Goal: Task Accomplishment & Management: Use online tool/utility

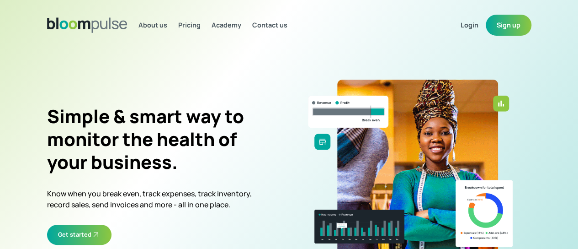
click at [478, 24] on span "Login" at bounding box center [470, 25] width 18 height 9
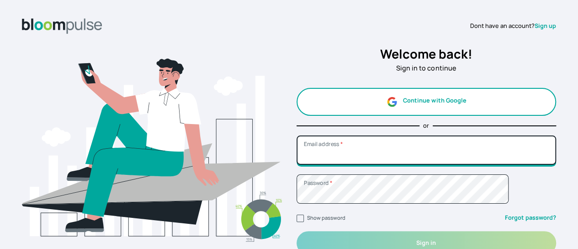
type input "[EMAIL_ADDRESS][DOMAIN_NAME]"
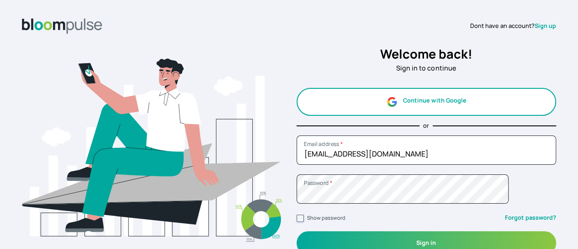
click at [304, 218] on input "Show password" at bounding box center [300, 217] width 7 height 7
checkbox input "true"
drag, startPoint x: 307, startPoint y: 218, endPoint x: 333, endPoint y: 224, distance: 26.8
click at [308, 217] on span "Show password" at bounding box center [321, 217] width 49 height 9
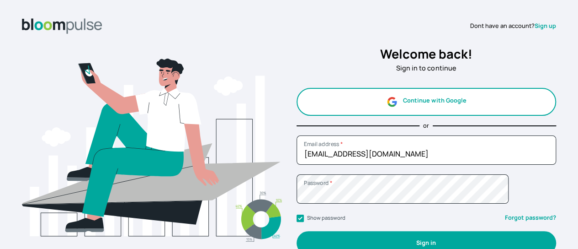
click at [376, 240] on button "Sign in" at bounding box center [427, 242] width 260 height 23
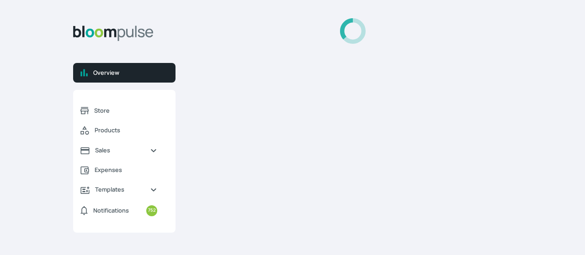
select select "2025"
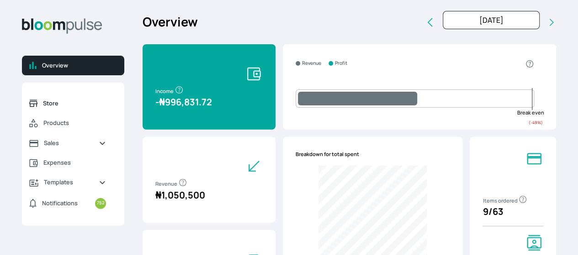
click at [96, 105] on link "Store" at bounding box center [67, 104] width 91 height 20
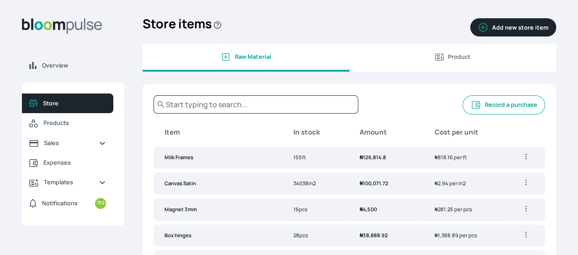
scroll to position [91, 0]
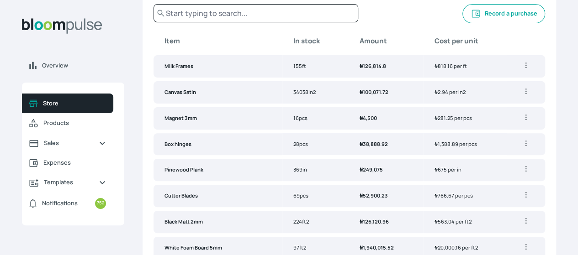
click at [462, 21] on button "Record a purchase" at bounding box center [503, 13] width 83 height 19
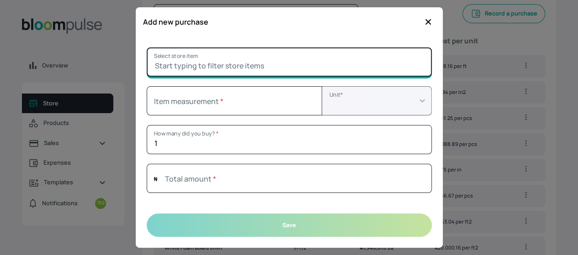
click at [234, 67] on input "Select store item" at bounding box center [289, 62] width 285 height 29
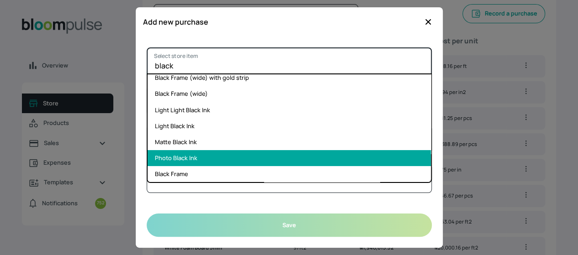
scroll to position [137, 0]
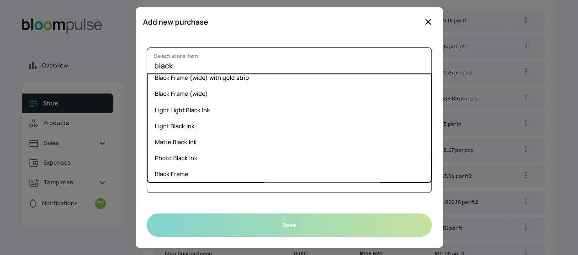
click at [175, 171] on li "Black Frame" at bounding box center [289, 174] width 283 height 16
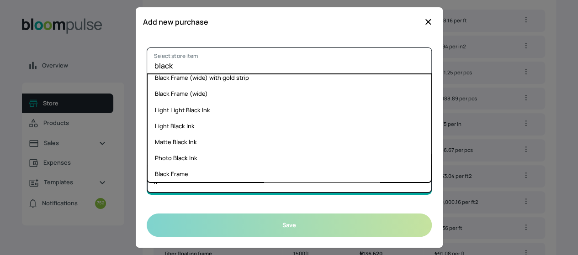
type input "Black Frame"
select select "FOOT"
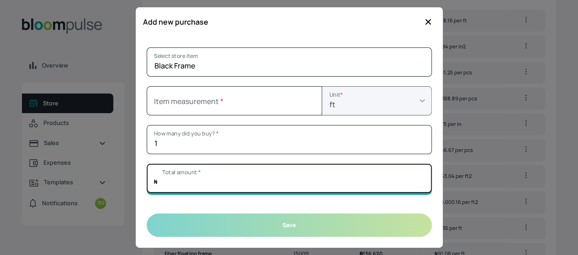
click at [177, 171] on input "Total amount *" at bounding box center [289, 178] width 285 height 29
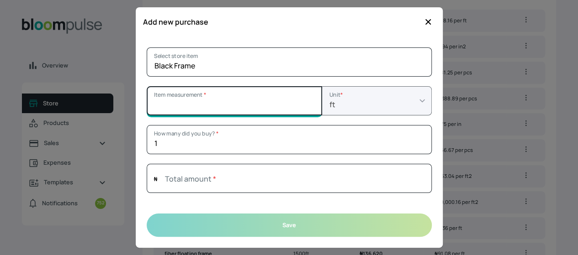
type input "0"
click at [161, 105] on input "Item measurement *" at bounding box center [234, 100] width 175 height 29
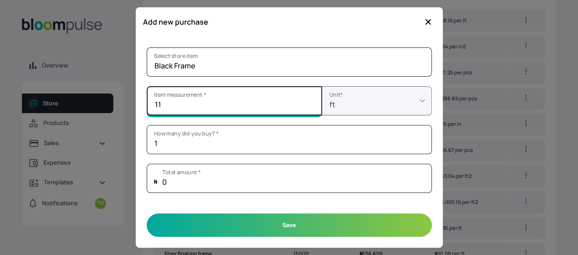
type input "11"
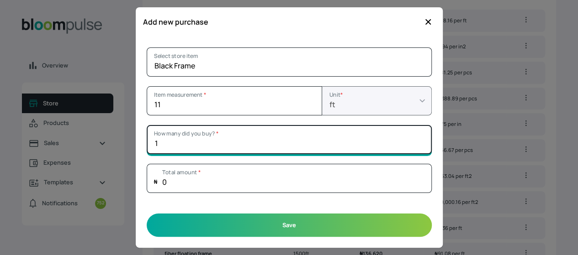
click at [202, 141] on input "1" at bounding box center [289, 139] width 285 height 29
type input "25"
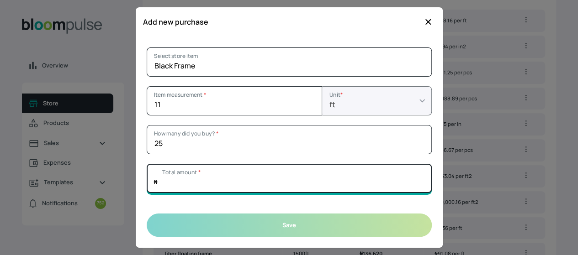
click at [211, 171] on input "Total amount *" at bounding box center [289, 178] width 285 height 29
click at [207, 185] on input "Total amount *" at bounding box center [289, 178] width 285 height 29
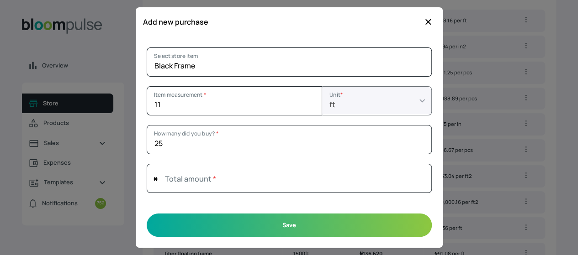
type input "0"
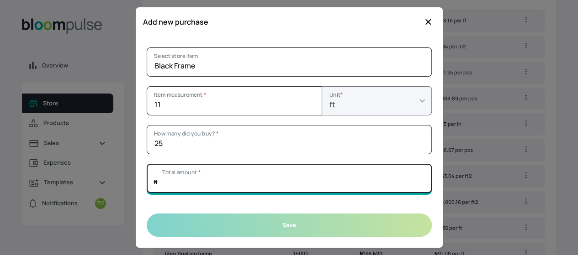
paste input "225000"
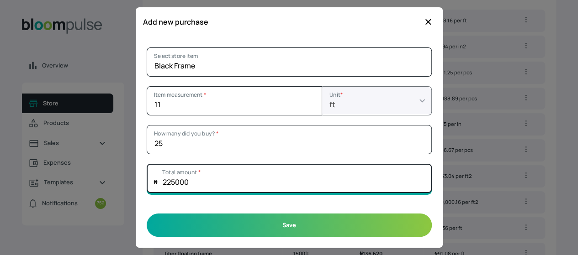
type input "225000"
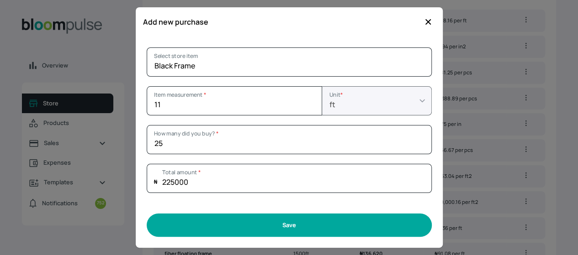
click at [266, 223] on button "Save" at bounding box center [289, 225] width 285 height 23
type input "1"
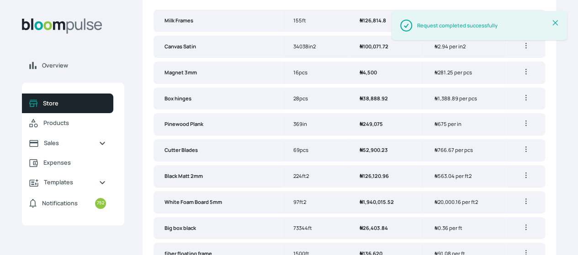
scroll to position [0, 0]
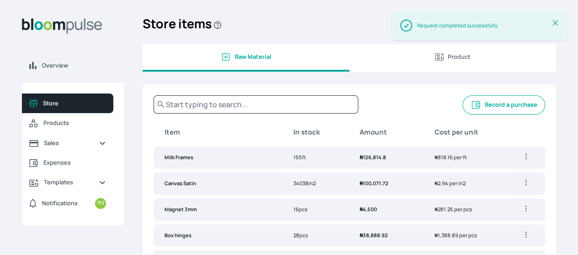
click at [462, 111] on button "Record a purchase" at bounding box center [503, 105] width 83 height 19
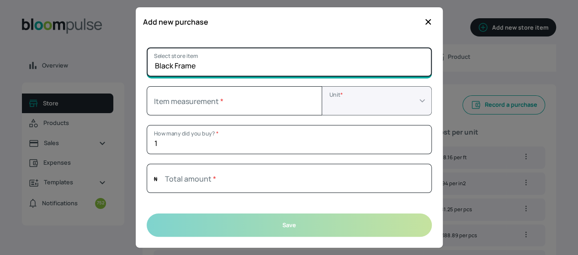
click at [201, 65] on input "Black Frame" at bounding box center [289, 62] width 285 height 29
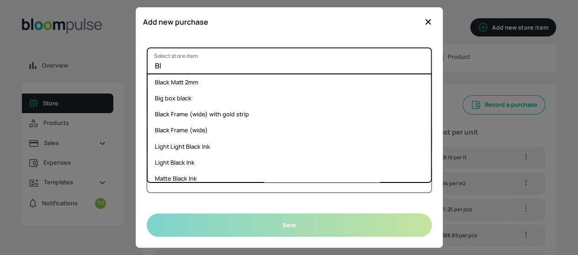
type input "B"
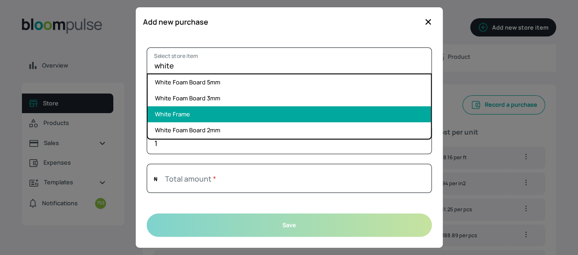
click at [194, 110] on li "White Frame" at bounding box center [289, 114] width 283 height 16
type input "White Frame"
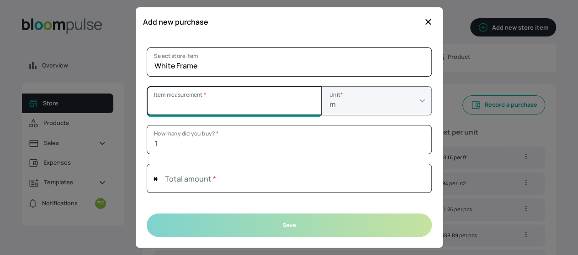
click at [194, 108] on input "Item measurement *" at bounding box center [234, 100] width 175 height 29
type input "11"
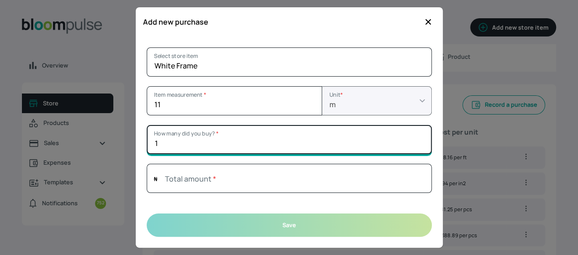
click at [182, 146] on input "1" at bounding box center [289, 139] width 285 height 29
type input "5"
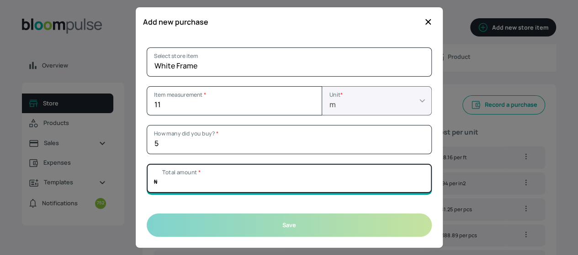
click at [198, 181] on input "Total amount *" at bounding box center [289, 178] width 285 height 29
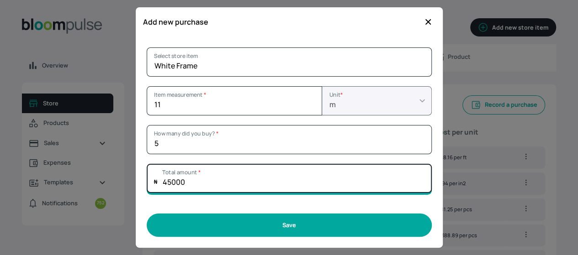
type input "45000"
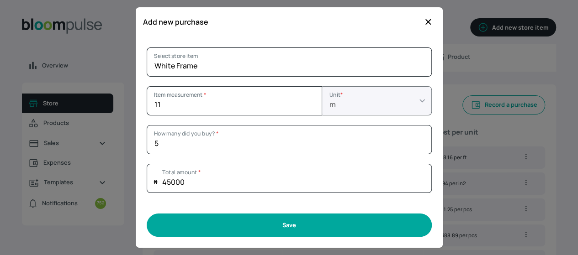
click at [247, 227] on button "Save" at bounding box center [289, 225] width 285 height 23
type input "1"
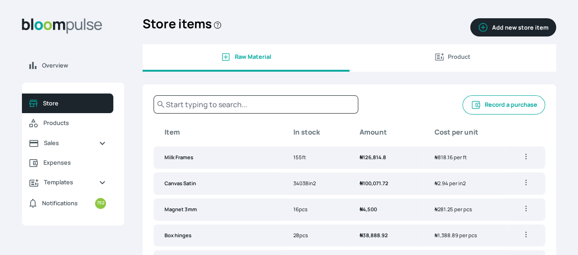
click at [462, 115] on button "Record a purchase" at bounding box center [503, 105] width 83 height 19
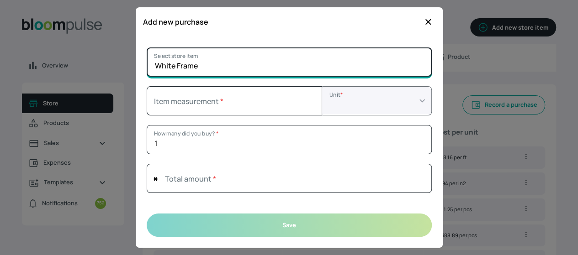
click at [200, 64] on input "White Frame" at bounding box center [289, 62] width 285 height 29
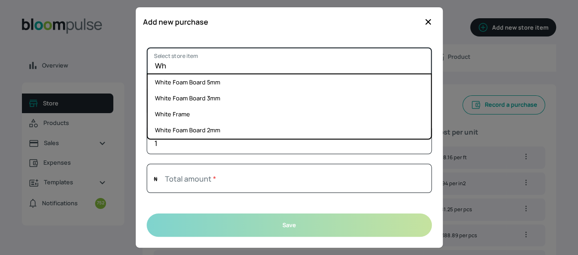
type input "W"
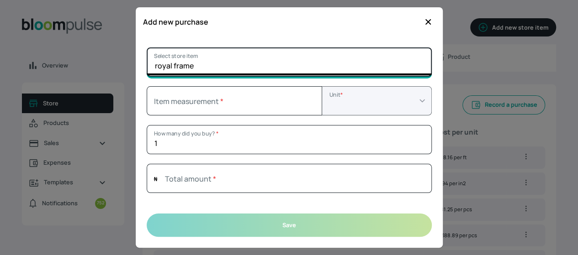
type input "royal frame"
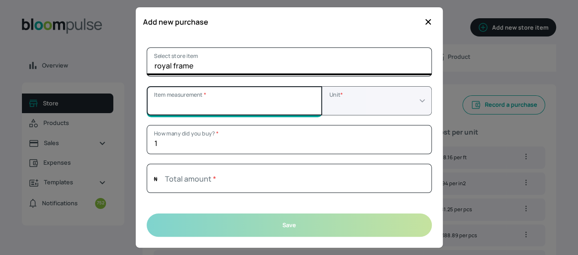
click at [200, 107] on input "Item measurement *" at bounding box center [234, 100] width 175 height 29
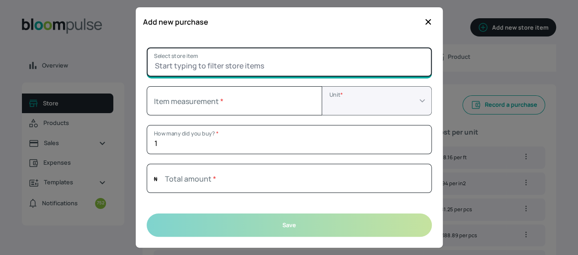
type input "0"
click at [206, 66] on input "Select store item" at bounding box center [289, 62] width 285 height 29
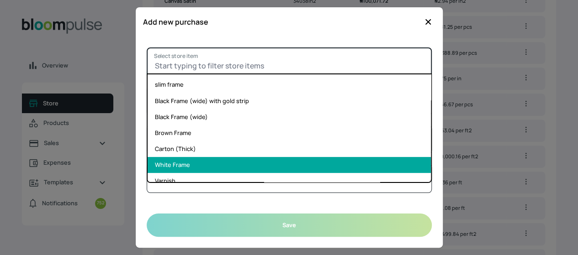
scroll to position [186, 0]
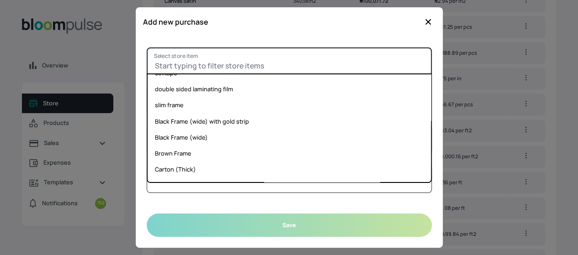
click at [201, 56] on input "Select store item" at bounding box center [289, 62] width 285 height 29
click at [200, 60] on input "Select store item" at bounding box center [289, 62] width 285 height 29
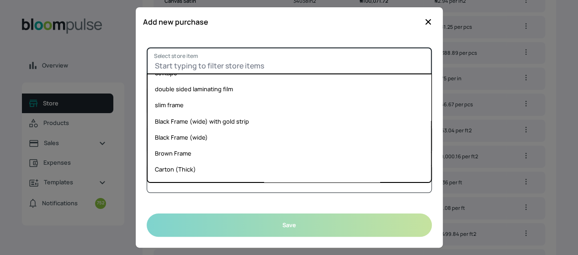
click at [200, 60] on input "Select store item" at bounding box center [289, 62] width 285 height 29
click at [166, 61] on input "Select store item" at bounding box center [289, 62] width 285 height 29
type input "r"
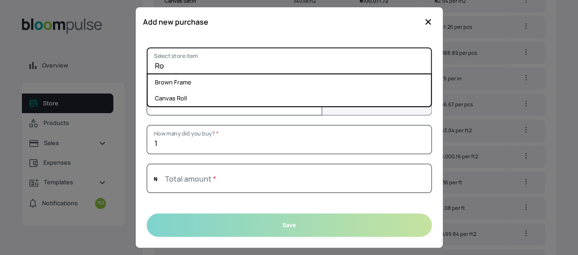
scroll to position [0, 0]
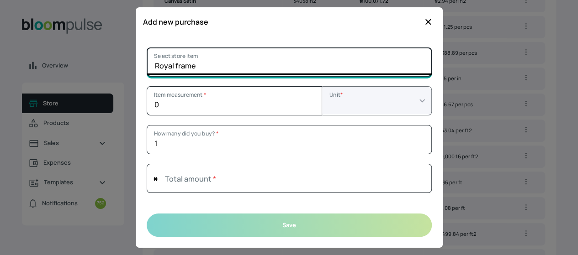
type input "Royal frame"
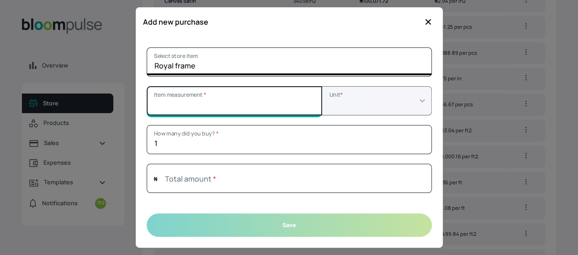
click at [260, 108] on input "Item measurement *" at bounding box center [234, 100] width 175 height 29
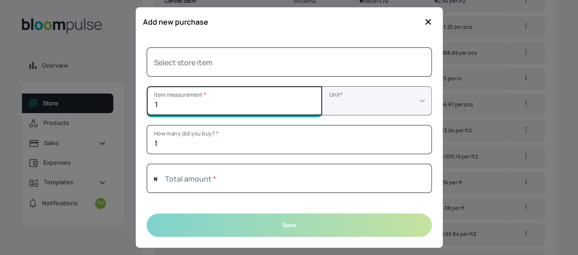
type input "1"
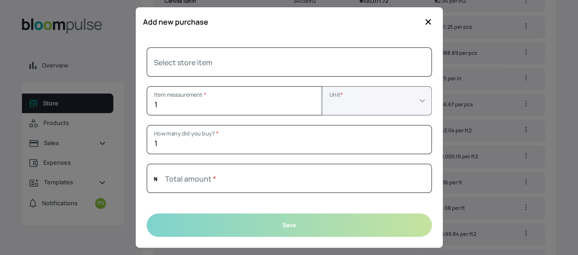
drag, startPoint x: 431, startPoint y: 20, endPoint x: 425, endPoint y: 27, distance: 9.8
click at [428, 25] on icon "button" at bounding box center [428, 21] width 9 height 9
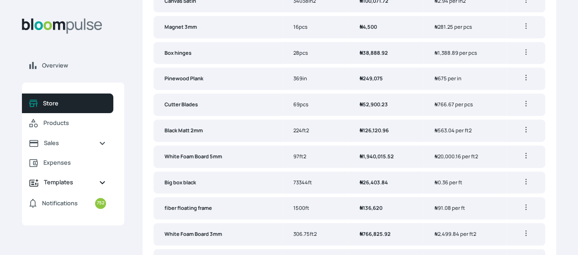
click at [91, 187] on span "Templates" at bounding box center [68, 182] width 48 height 9
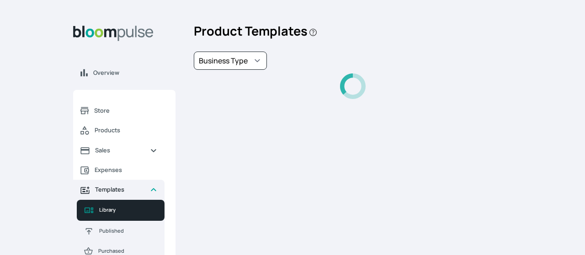
select select "PhotoPrints"
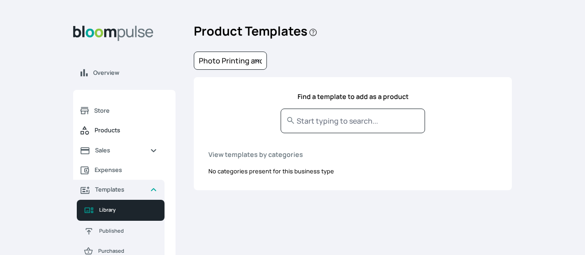
click at [123, 133] on span "Products" at bounding box center [126, 130] width 63 height 9
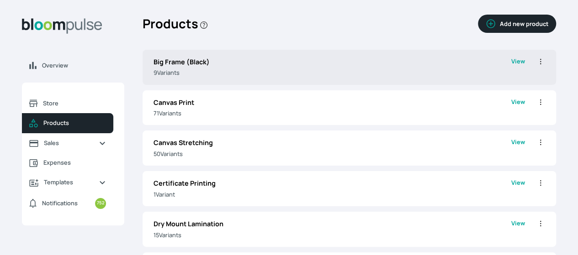
click at [511, 68] on link "View" at bounding box center [518, 67] width 14 height 21
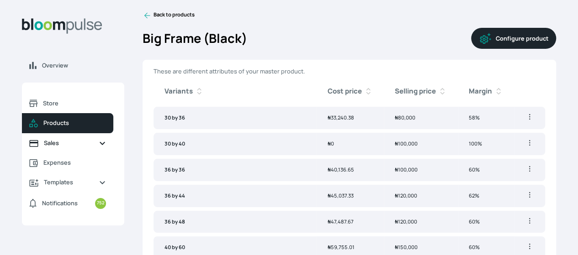
click at [91, 148] on span "Sales" at bounding box center [68, 143] width 48 height 9
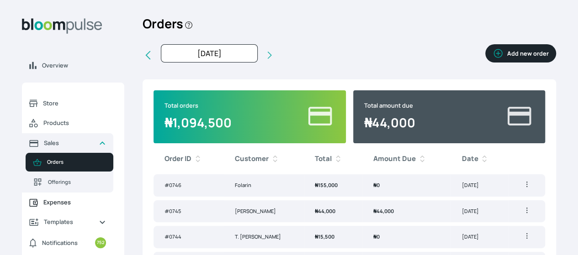
click at [106, 207] on span "Expenses" at bounding box center [74, 202] width 63 height 9
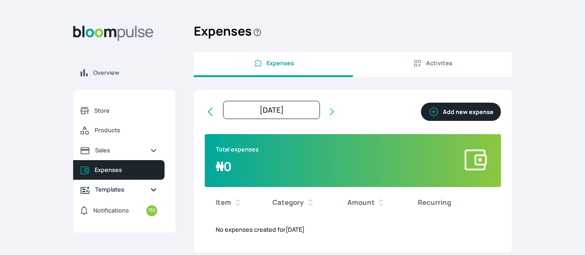
click at [117, 188] on span "Templates" at bounding box center [119, 190] width 48 height 9
select select "PhotoPrints"
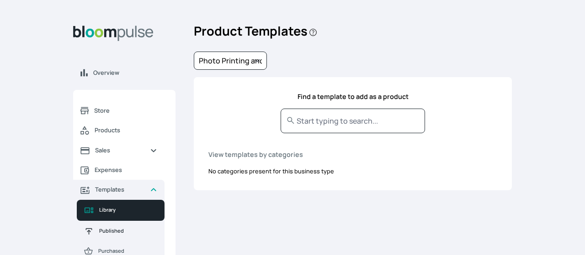
click at [121, 233] on span "Published" at bounding box center [128, 232] width 58 height 8
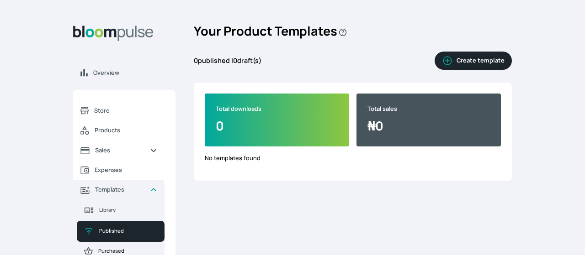
click at [123, 248] on span "Purchased" at bounding box center [127, 252] width 59 height 8
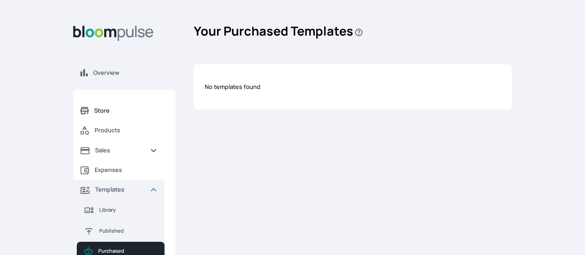
click at [97, 112] on span "Store" at bounding box center [125, 110] width 63 height 9
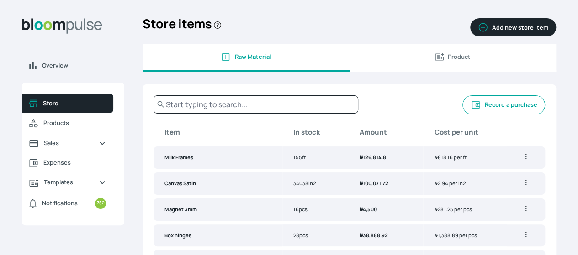
click at [478, 33] on icon "button" at bounding box center [483, 27] width 11 height 11
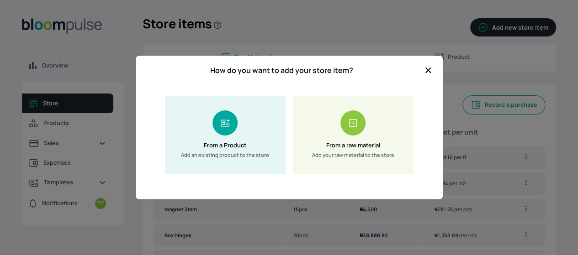
click at [337, 149] on h5 "From a raw material" at bounding box center [353, 145] width 54 height 9
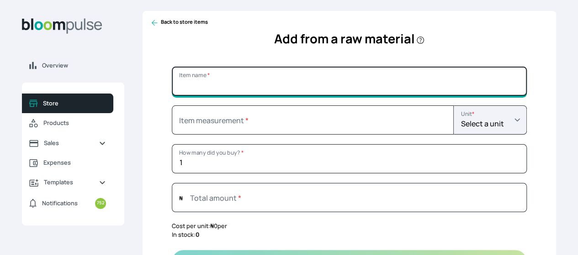
click at [296, 86] on input "Item name *" at bounding box center [349, 81] width 355 height 29
type input "Royal Frame"
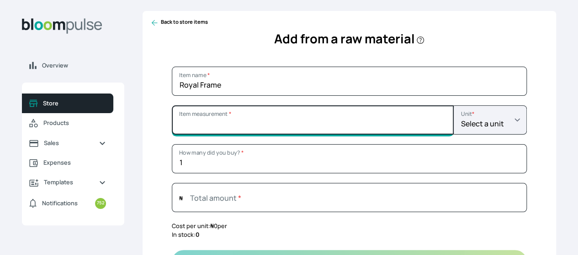
click at [304, 127] on input "Item measurement *" at bounding box center [313, 120] width 282 height 29
type input "9"
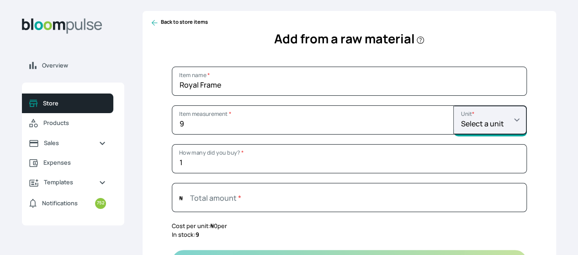
click at [454, 126] on select "Select a unit Length: m Length: cm Length: ft Length: in Length: yd Weight: kg …" at bounding box center [490, 120] width 73 height 29
select select "FOOT"
click at [454, 112] on select "Select a unit Length: m Length: cm Length: ft Length: in Length: yd Weight: kg …" at bounding box center [490, 120] width 73 height 29
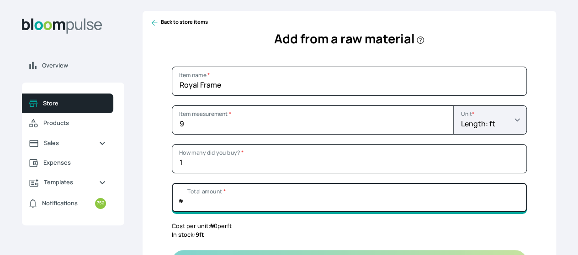
click at [328, 207] on input "Total amount *" at bounding box center [349, 197] width 355 height 29
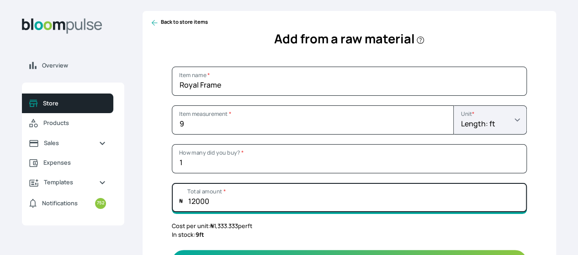
type input "12000"
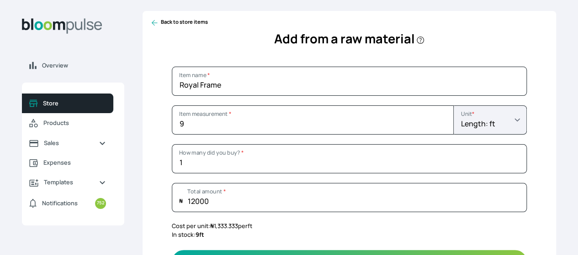
click at [501, 138] on div "Back to store items Add from a raw material Royal Frame Item name * 9 Item meas…" at bounding box center [350, 146] width 414 height 271
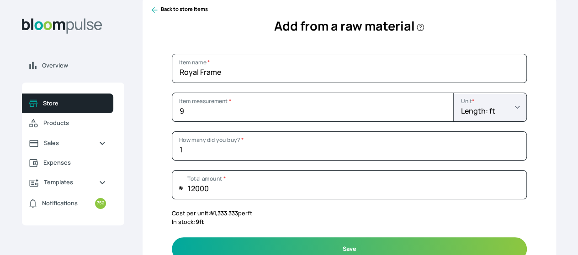
scroll to position [32, 0]
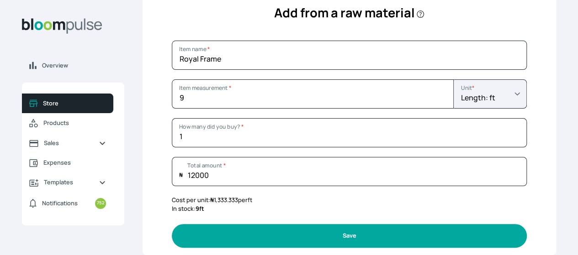
click at [371, 233] on button "Save" at bounding box center [349, 235] width 355 height 23
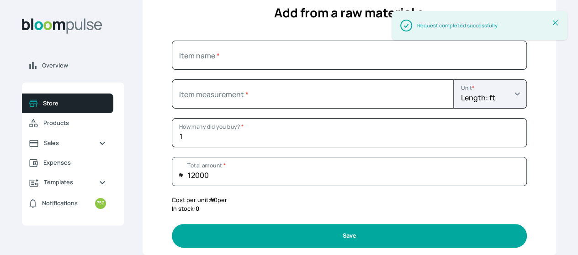
select select
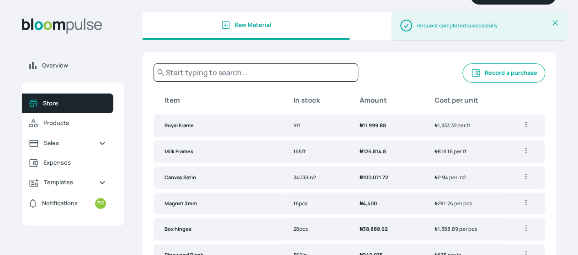
scroll to position [46, 0]
